Goal: Navigation & Orientation: Understand site structure

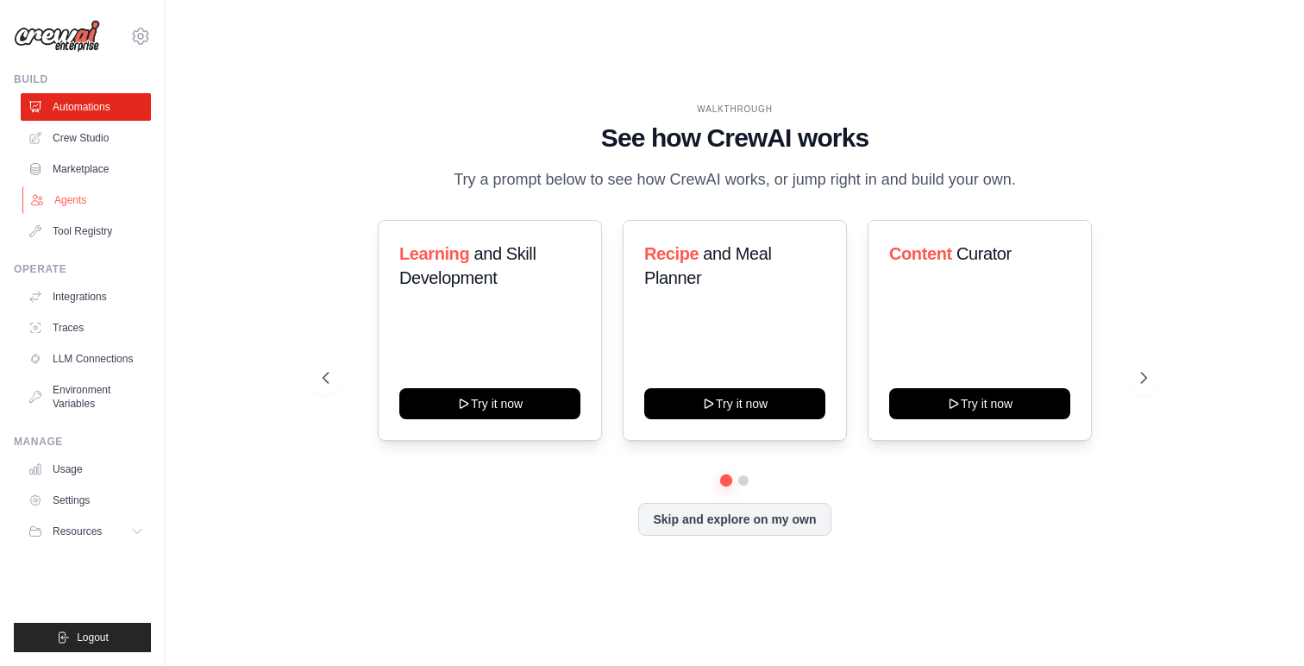
click at [70, 200] on link "Agents" at bounding box center [87, 200] width 130 height 28
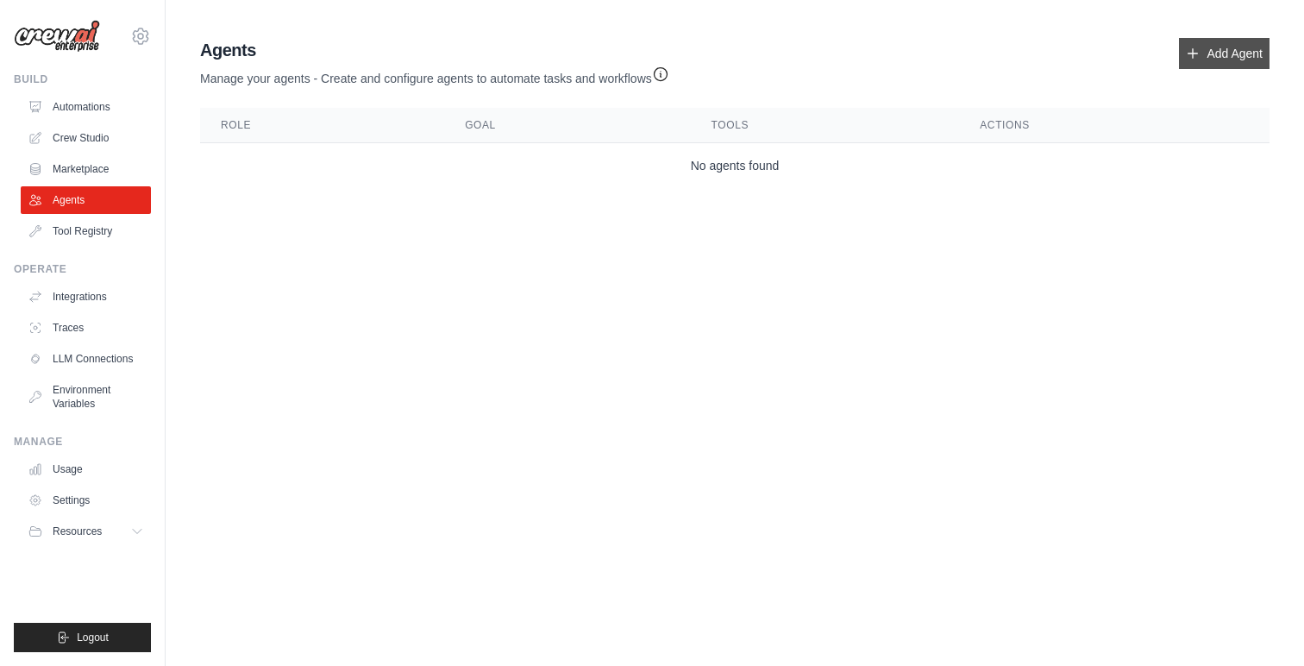
click at [1224, 52] on link "Add Agent" at bounding box center [1224, 53] width 91 height 31
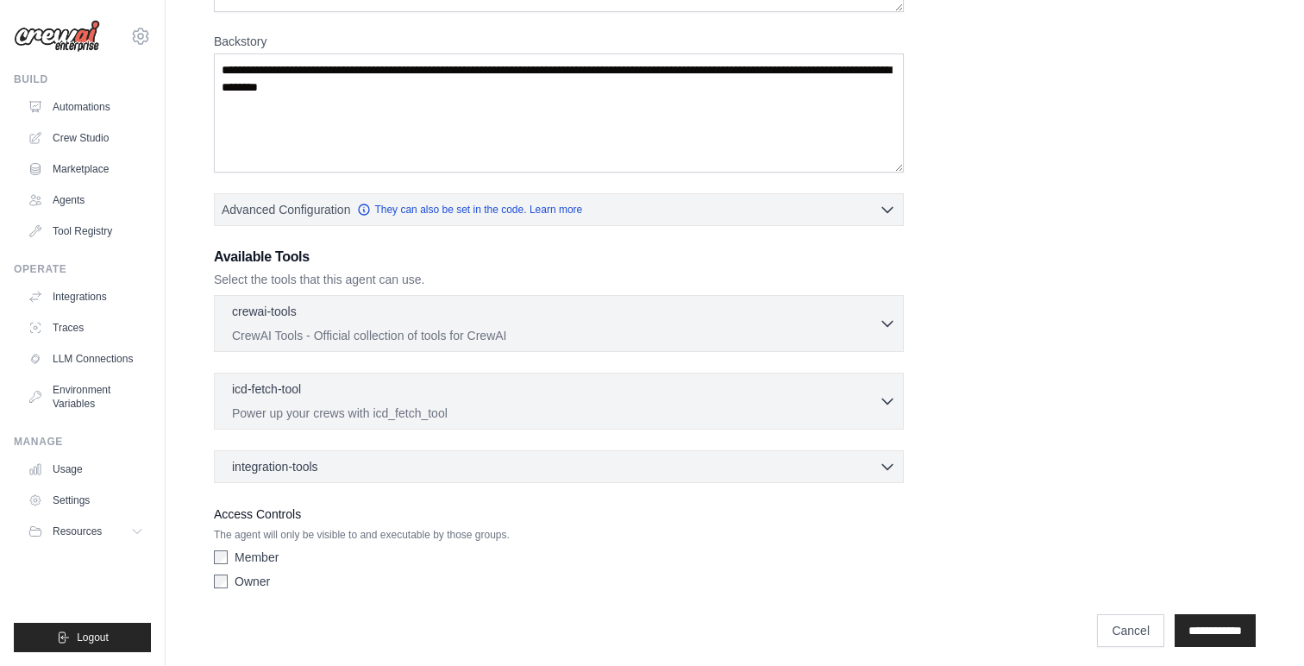
scroll to position [260, 0]
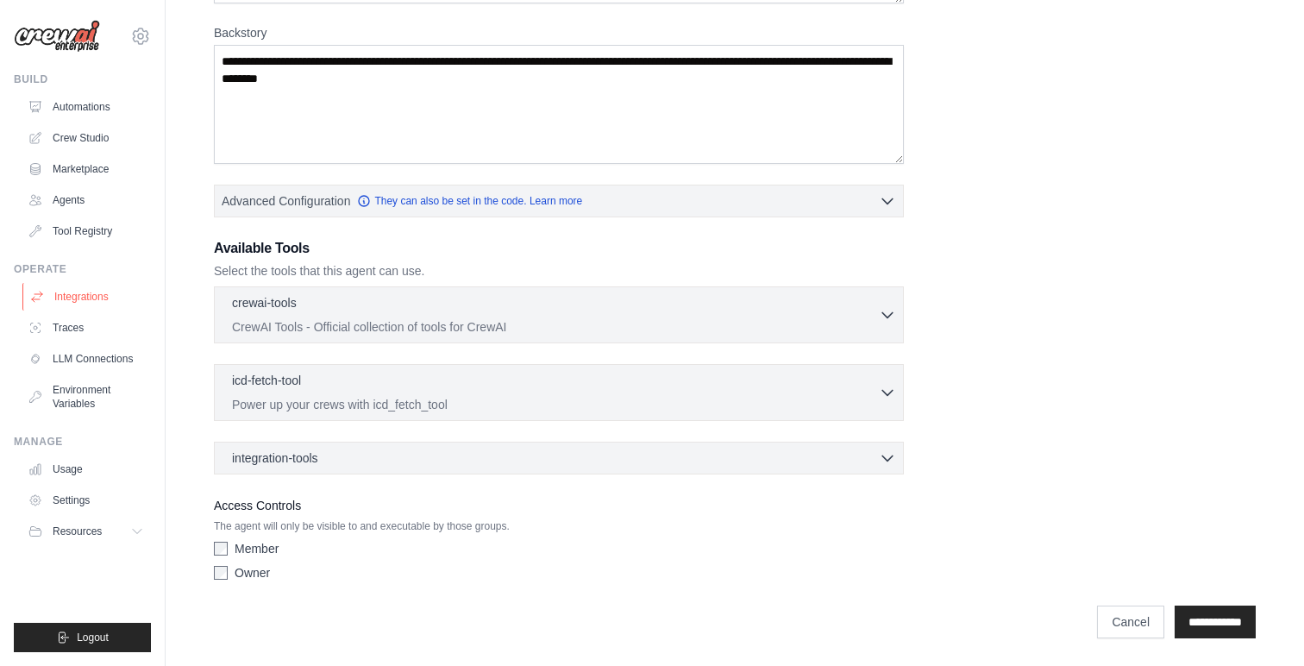
click at [62, 291] on link "Integrations" at bounding box center [87, 297] width 130 height 28
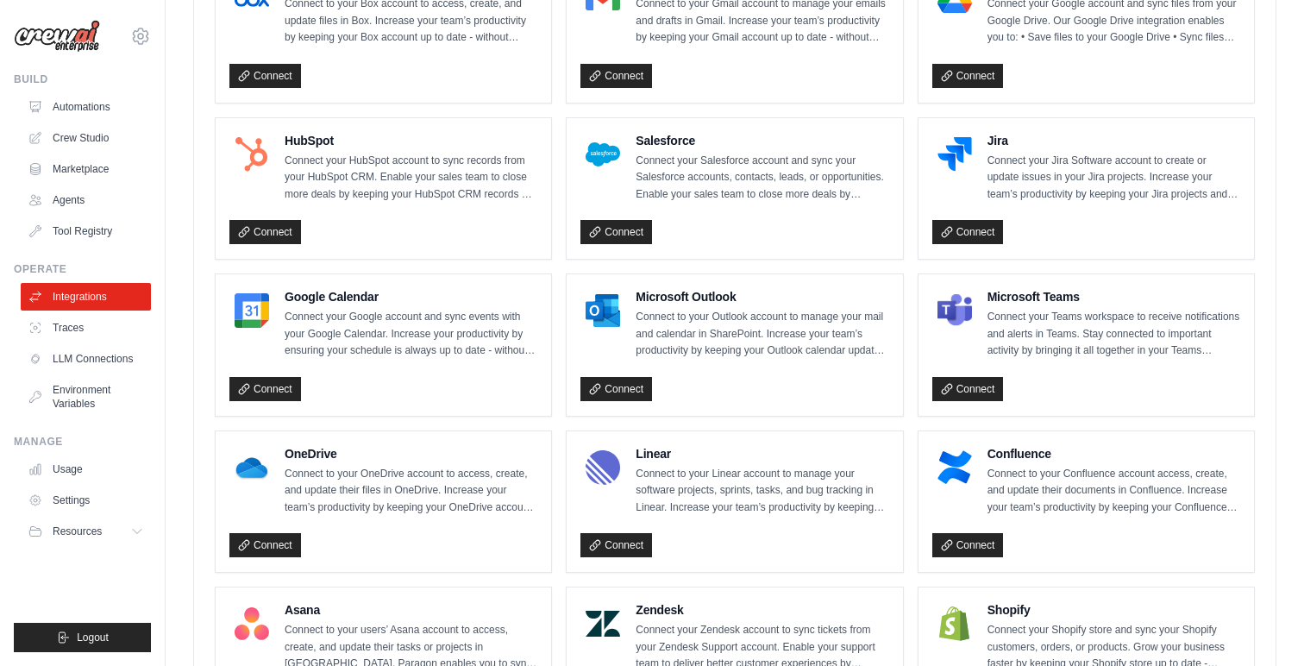
scroll to position [457, 0]
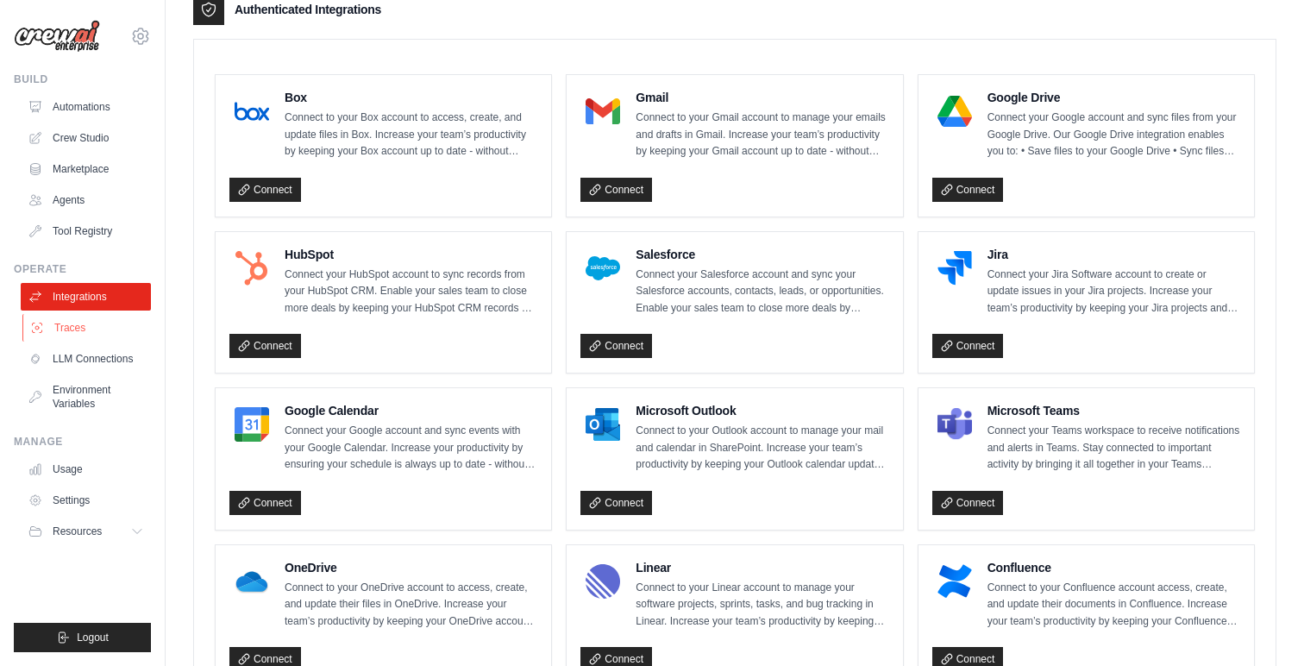
click at [67, 328] on link "Traces" at bounding box center [87, 328] width 130 height 28
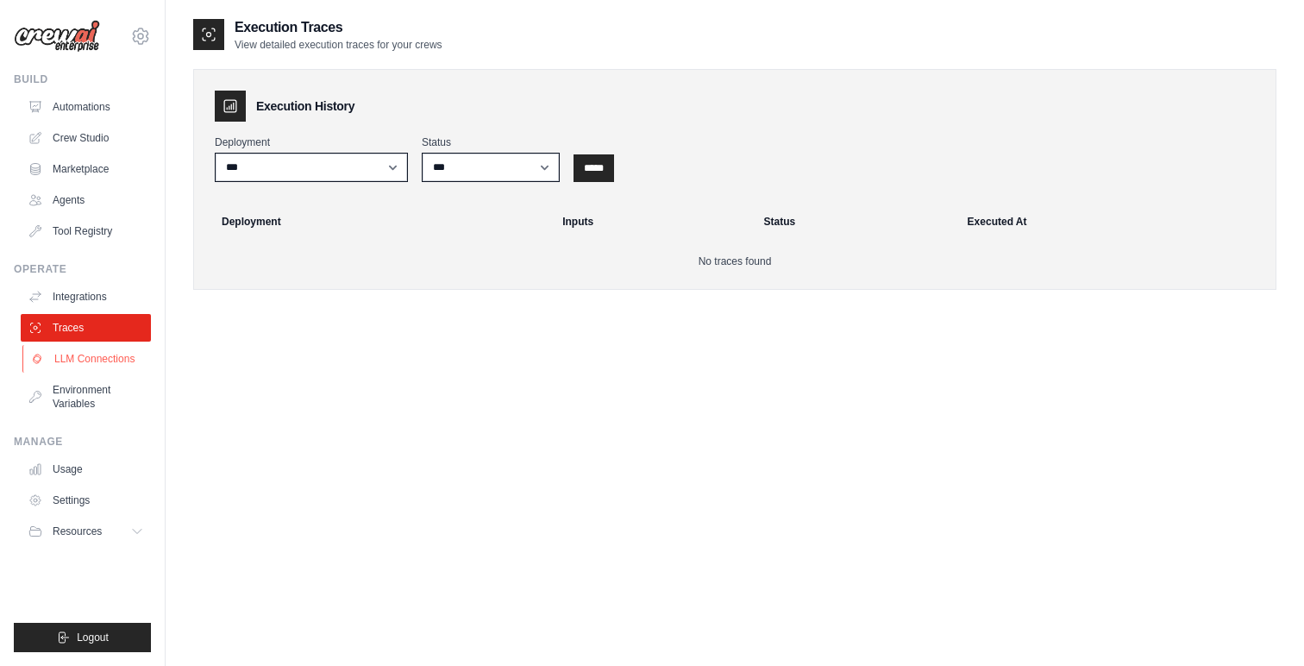
click at [95, 358] on link "LLM Connections" at bounding box center [87, 359] width 130 height 28
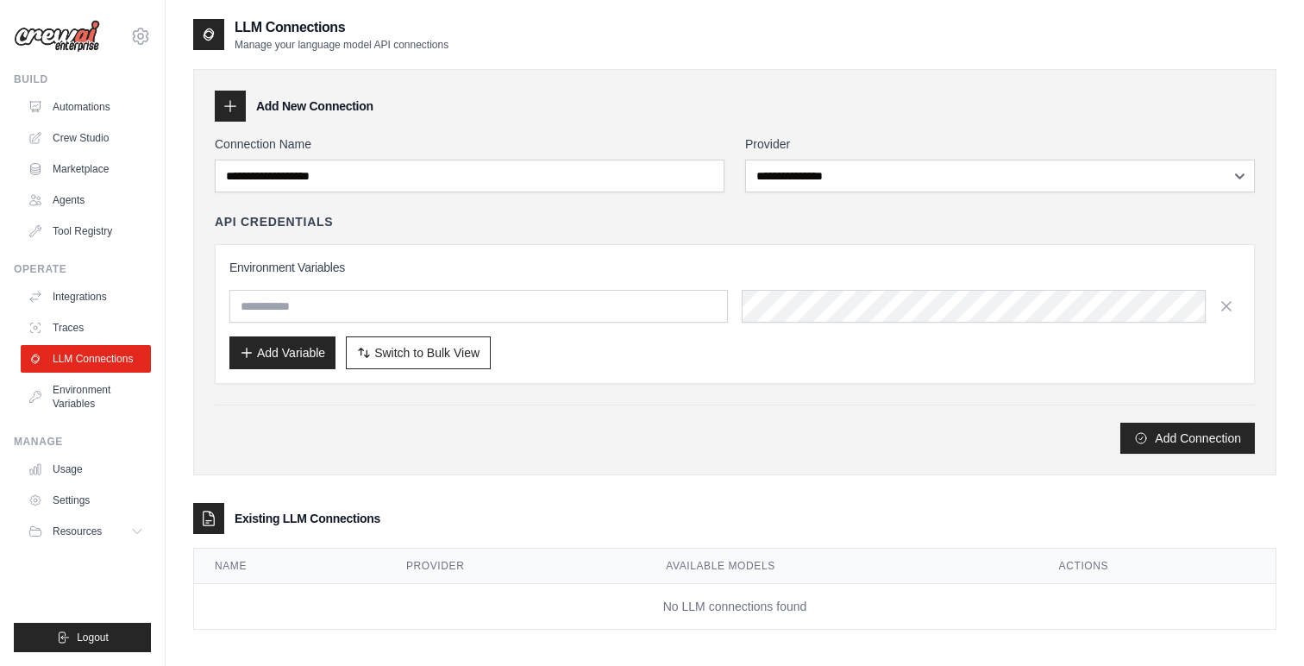
scroll to position [34, 0]
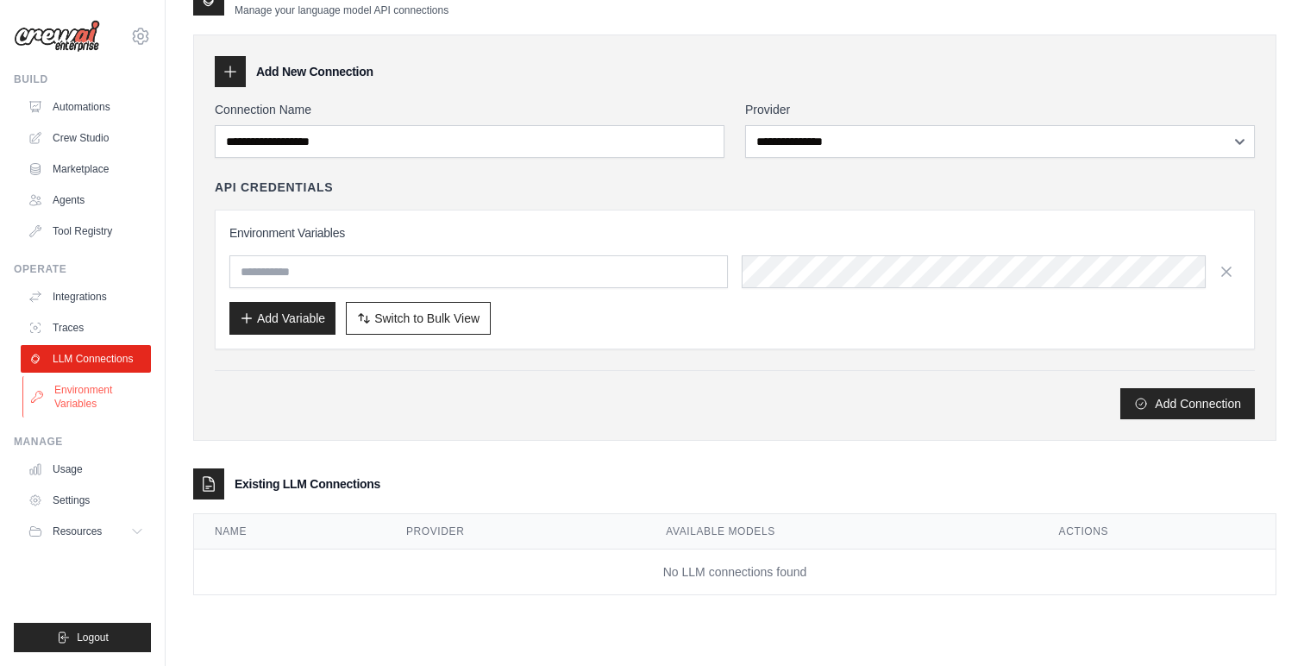
click at [73, 397] on link "Environment Variables" at bounding box center [87, 396] width 130 height 41
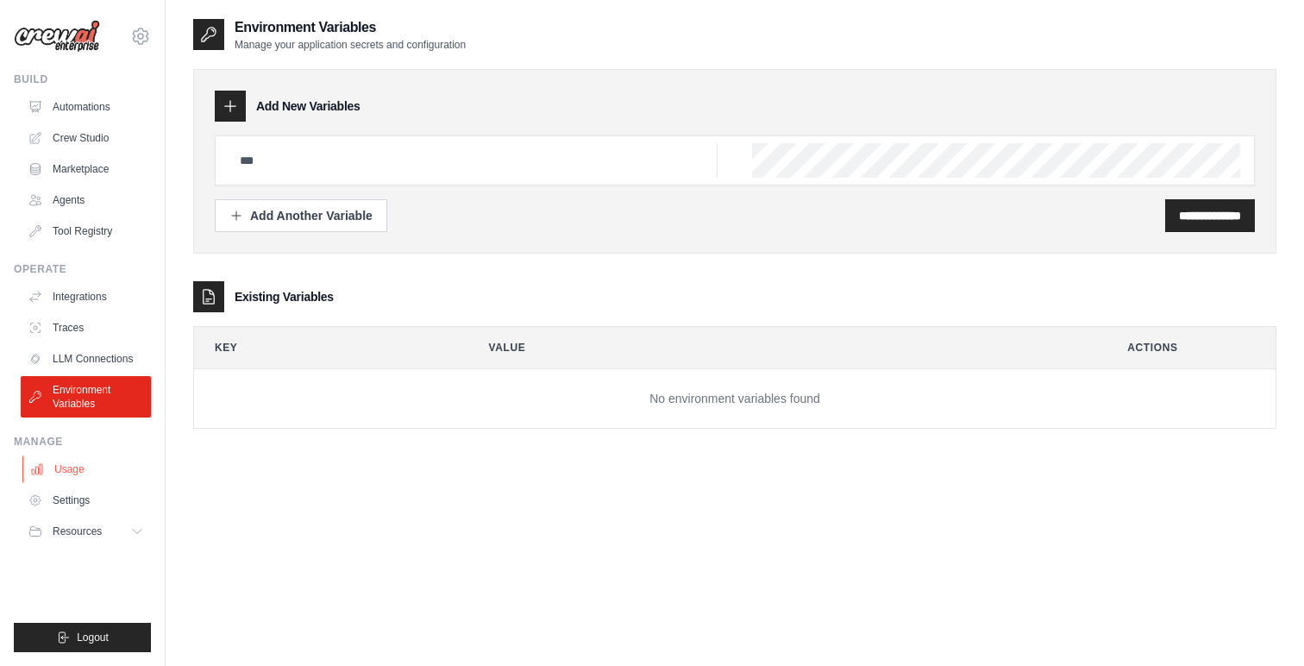
click at [62, 477] on link "Usage" at bounding box center [87, 469] width 130 height 28
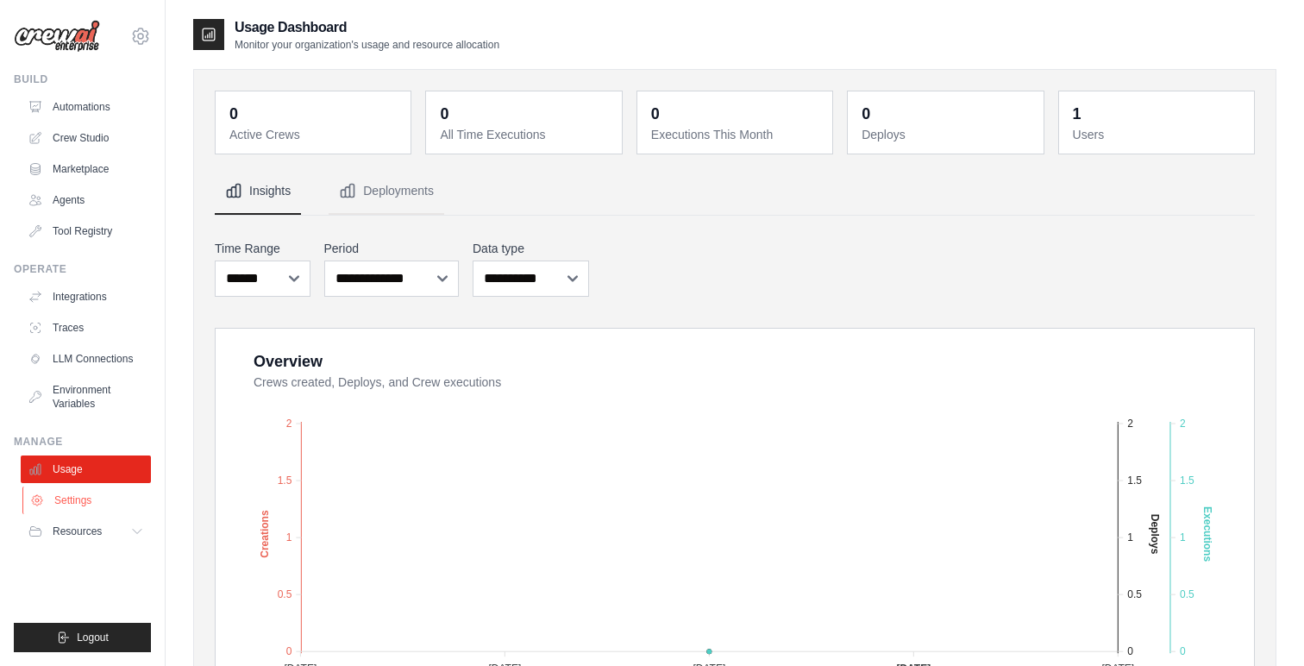
click at [83, 490] on link "Settings" at bounding box center [87, 500] width 130 height 28
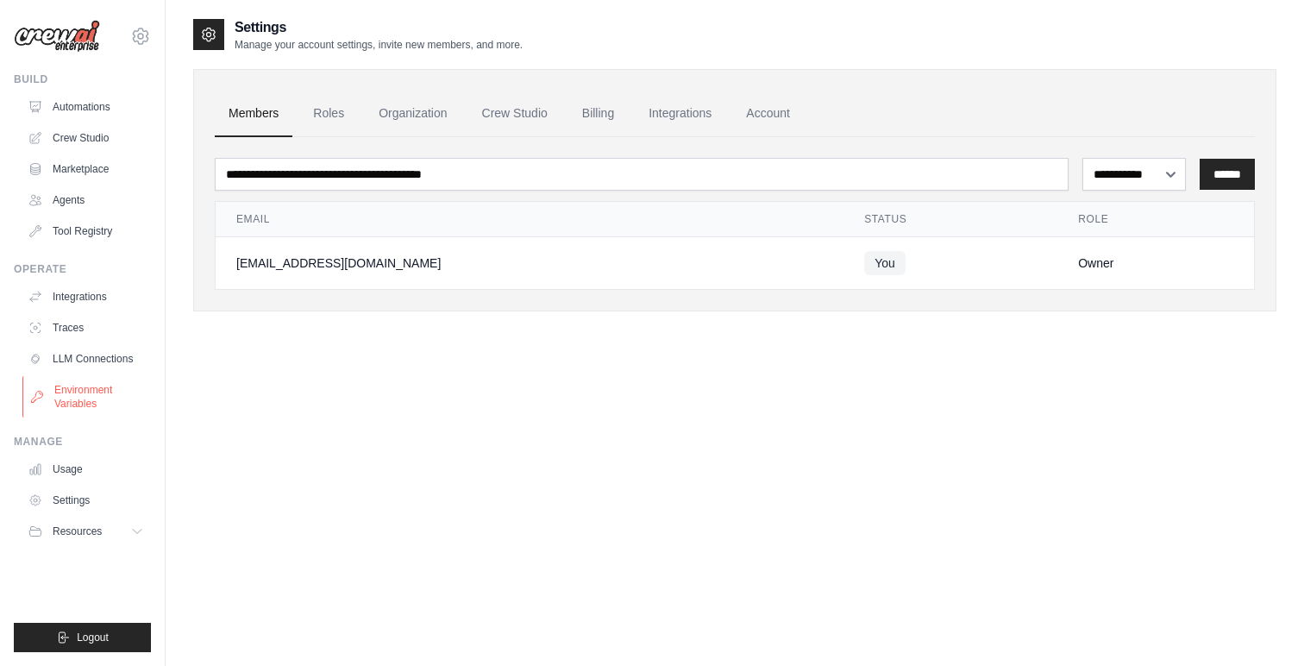
click at [72, 398] on link "Environment Variables" at bounding box center [87, 396] width 130 height 41
